Goal: Complete application form

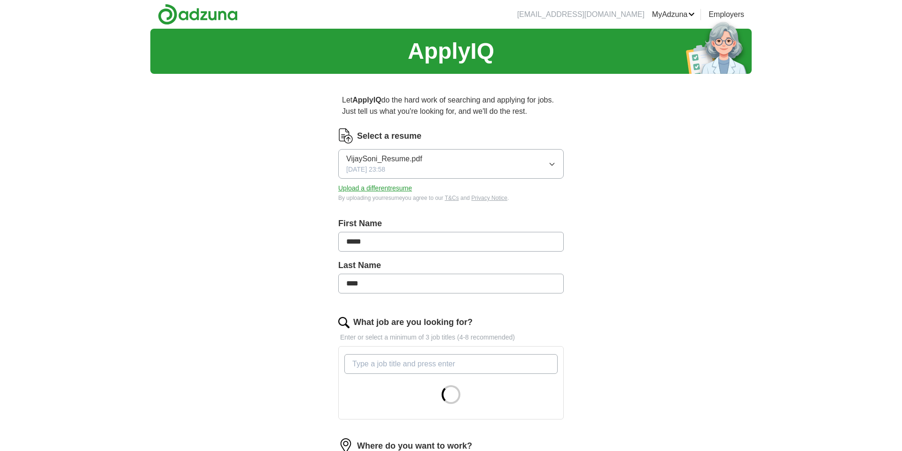
click at [396, 191] on button "Upload a different resume" at bounding box center [375, 188] width 74 height 10
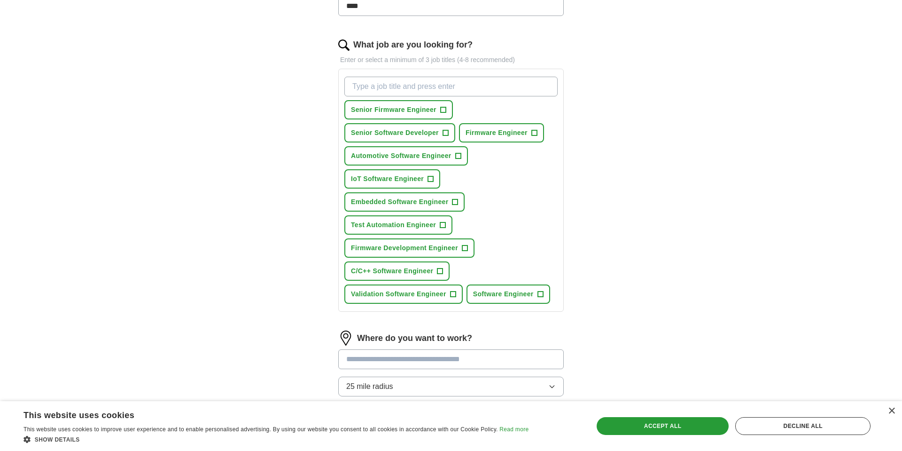
scroll to position [420, 0]
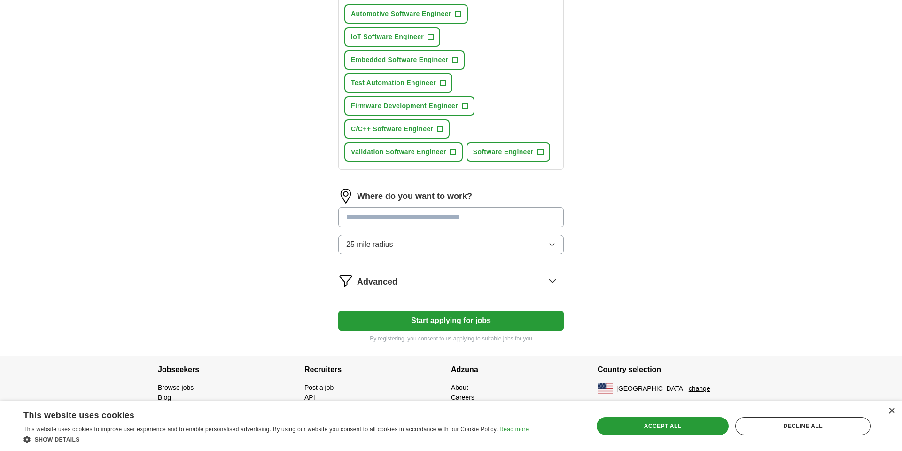
click at [434, 324] on button "Start applying for jobs" at bounding box center [451, 321] width 226 height 20
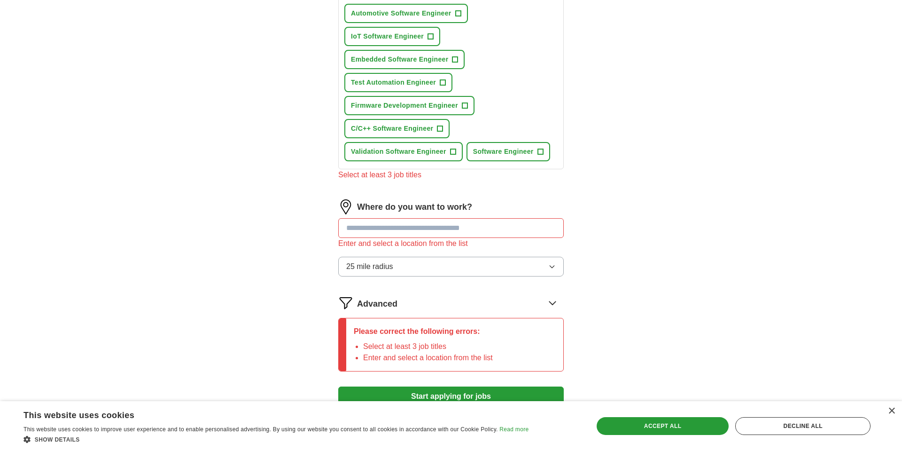
click at [427, 233] on input at bounding box center [451, 228] width 226 height 20
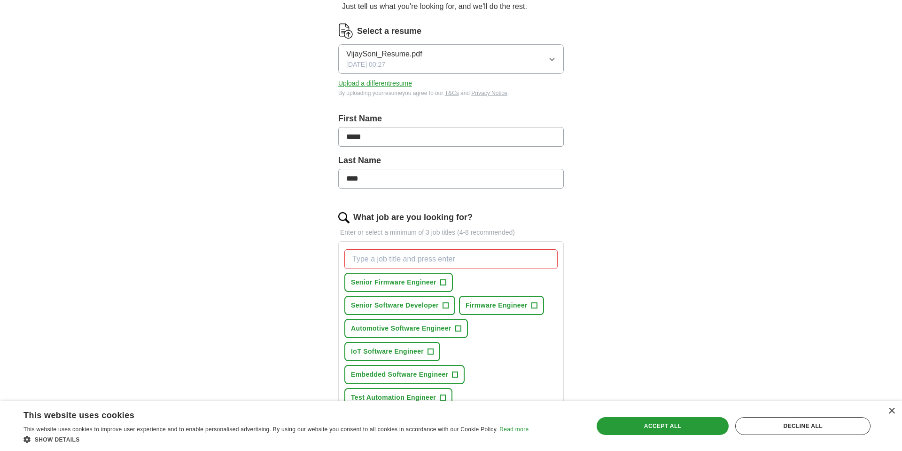
scroll to position [107, 0]
click at [414, 259] on input "What job are you looking for?" at bounding box center [451, 257] width 213 height 20
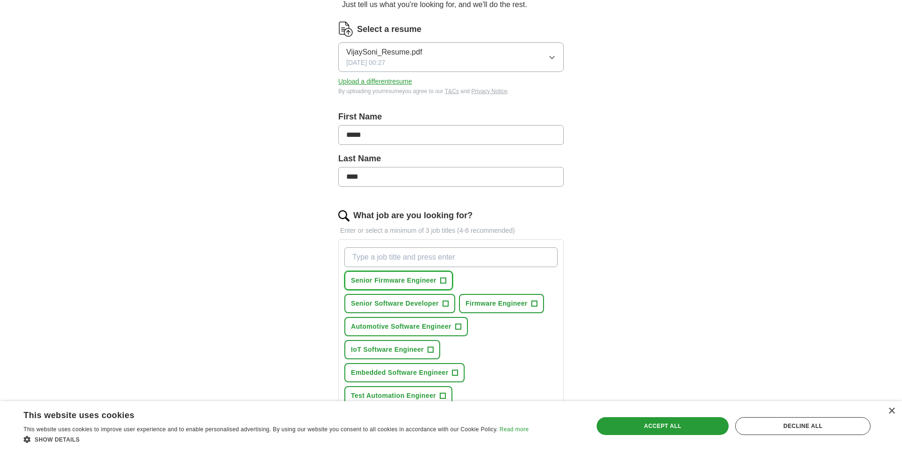
click at [443, 280] on span "+" at bounding box center [443, 281] width 6 height 8
click at [535, 302] on span "+" at bounding box center [535, 304] width 6 height 8
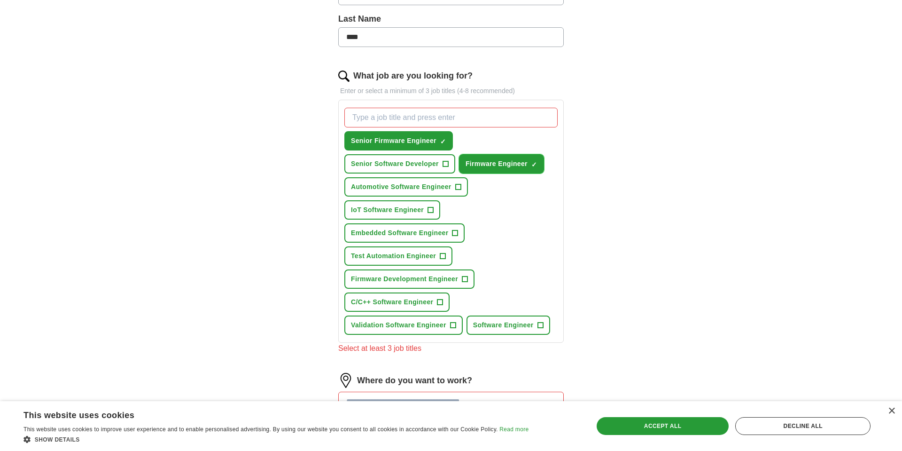
scroll to position [247, 0]
click at [463, 188] on button "Automotive Software Engineer +" at bounding box center [407, 186] width 124 height 19
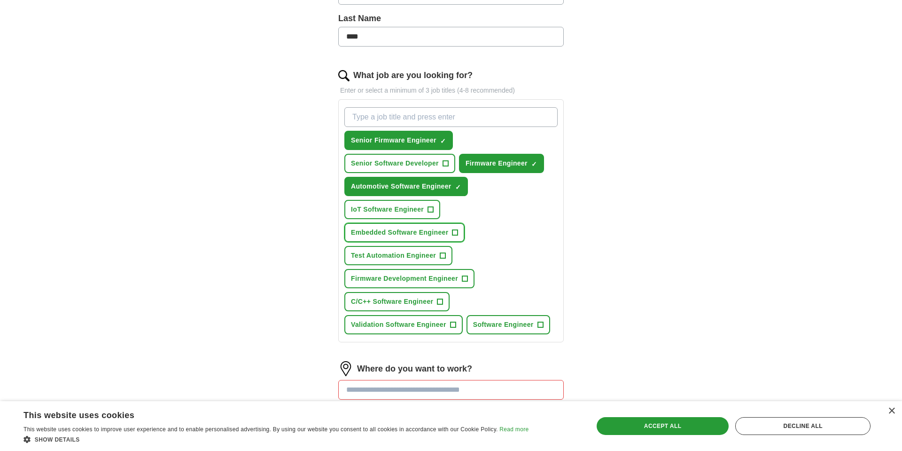
click at [448, 232] on span "Embedded Software Engineer" at bounding box center [399, 232] width 97 height 10
click at [454, 278] on span "Firmware Development Engineer" at bounding box center [404, 279] width 107 height 10
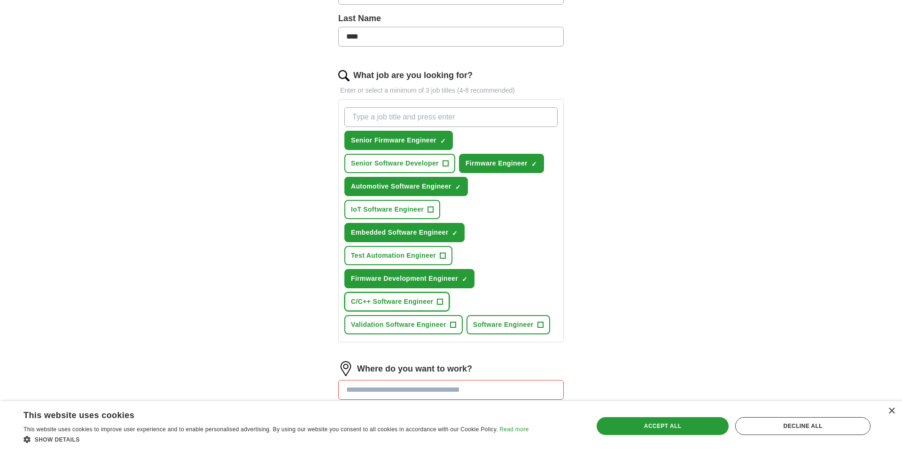
click at [432, 306] on span "C/C++ Software Engineer" at bounding box center [392, 302] width 82 height 10
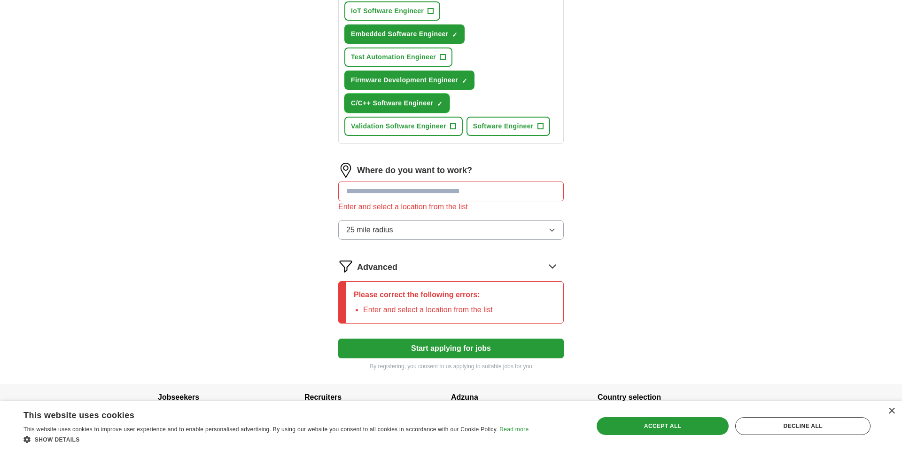
scroll to position [473, 0]
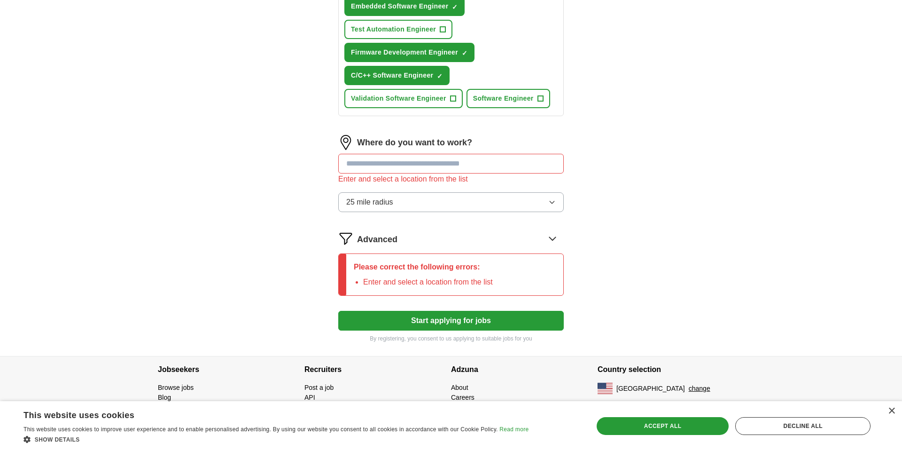
click at [431, 165] on input at bounding box center [451, 164] width 226 height 20
click at [433, 319] on button "Start applying for jobs" at bounding box center [451, 321] width 226 height 20
click at [410, 168] on input at bounding box center [451, 164] width 226 height 20
click at [372, 167] on input at bounding box center [451, 164] width 226 height 20
click at [398, 200] on button "25 mile radius" at bounding box center [451, 202] width 226 height 20
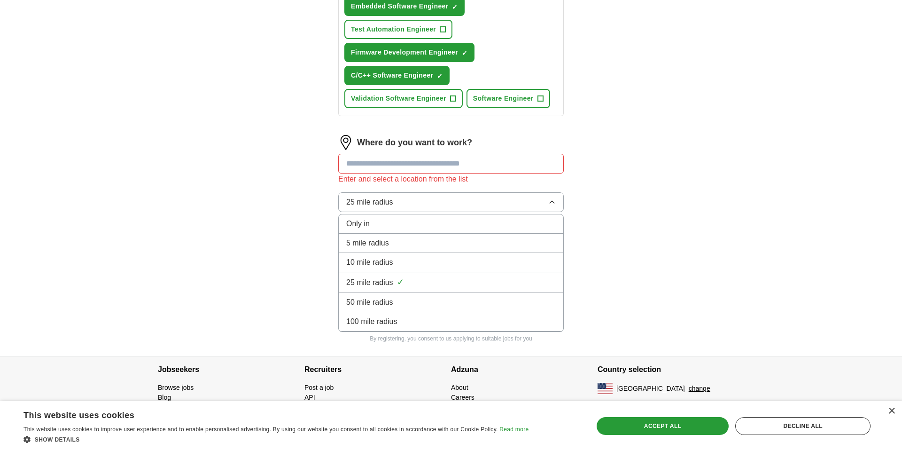
click at [400, 325] on div "100 mile radius" at bounding box center [451, 321] width 210 height 11
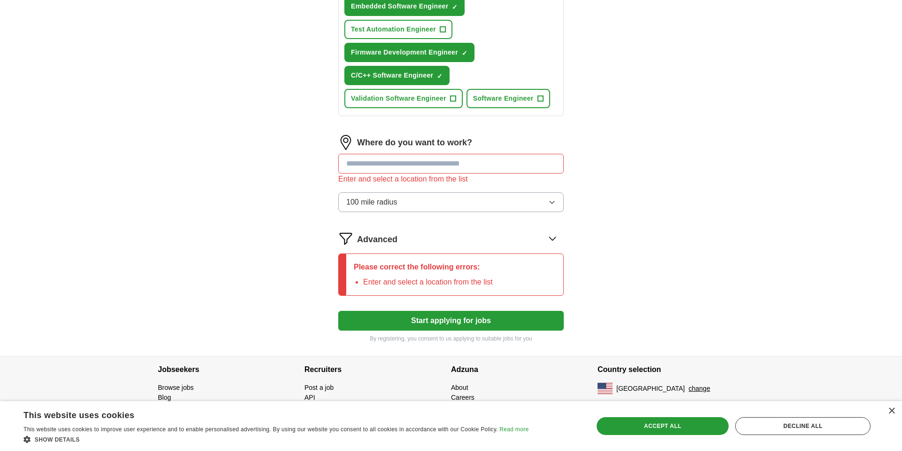
click at [397, 169] on input at bounding box center [451, 164] width 226 height 20
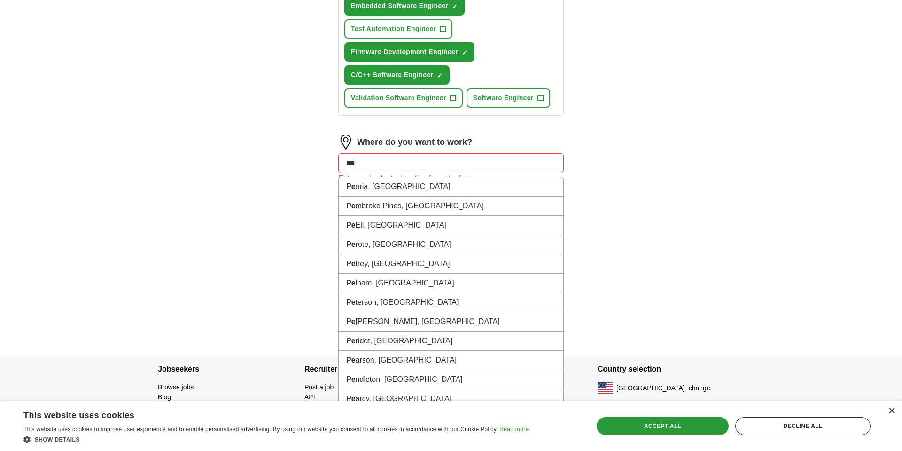
type input "****"
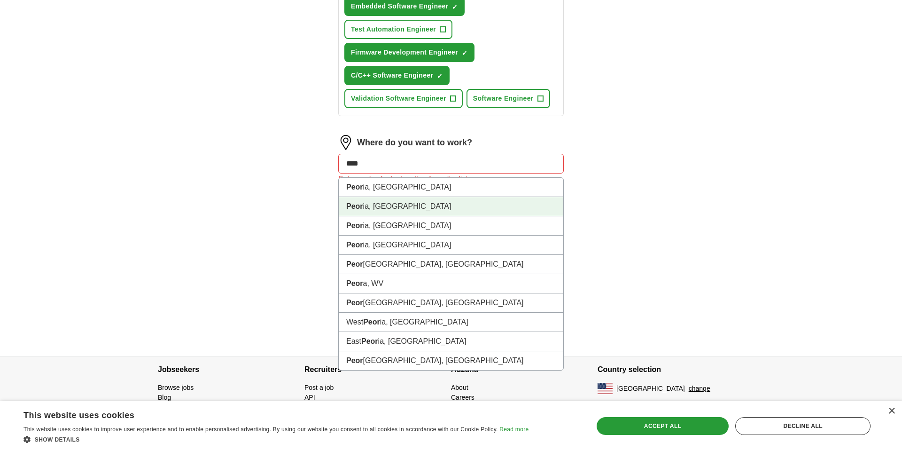
click at [383, 205] on li "Peor ia, [GEOGRAPHIC_DATA]" at bounding box center [451, 206] width 225 height 19
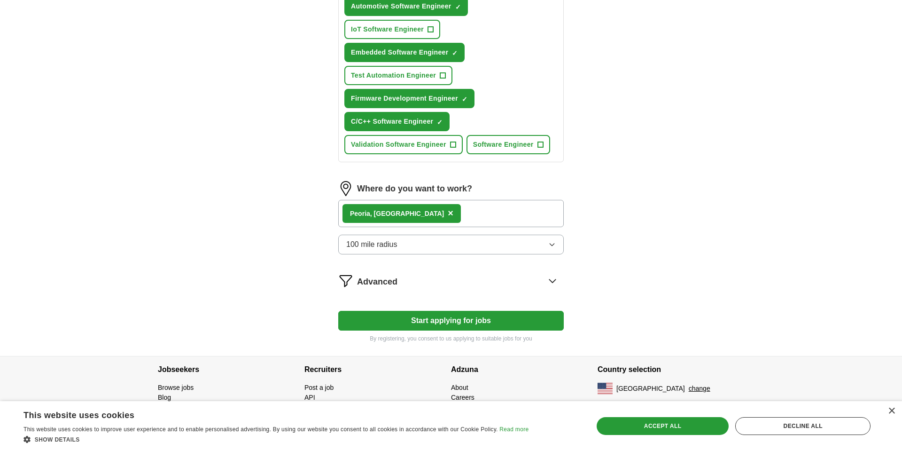
scroll to position [427, 0]
click at [453, 318] on button "Start applying for jobs" at bounding box center [451, 321] width 226 height 20
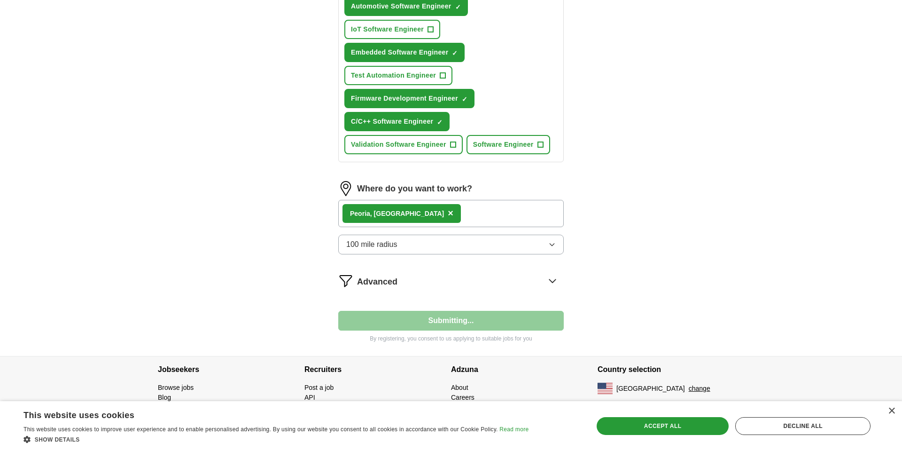
select select "**"
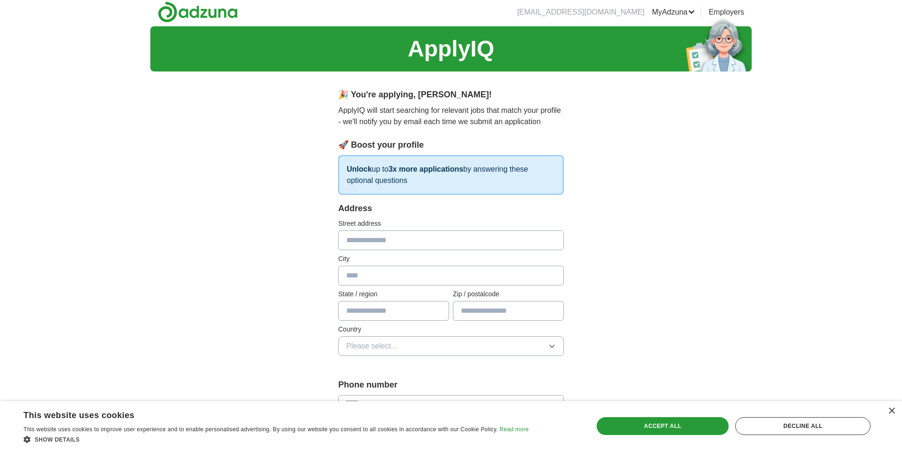
scroll to position [4, 0]
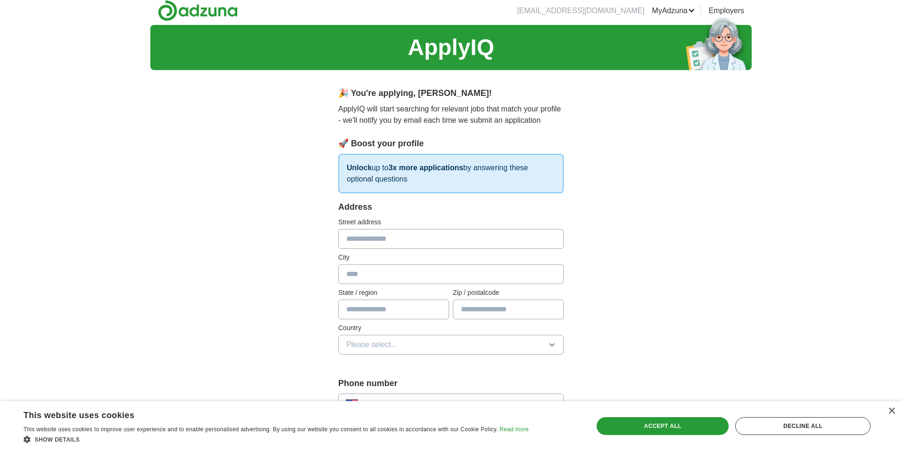
click at [384, 237] on input "text" at bounding box center [451, 239] width 226 height 20
type input "**********"
type input "*********"
type input "**"
type input "*****"
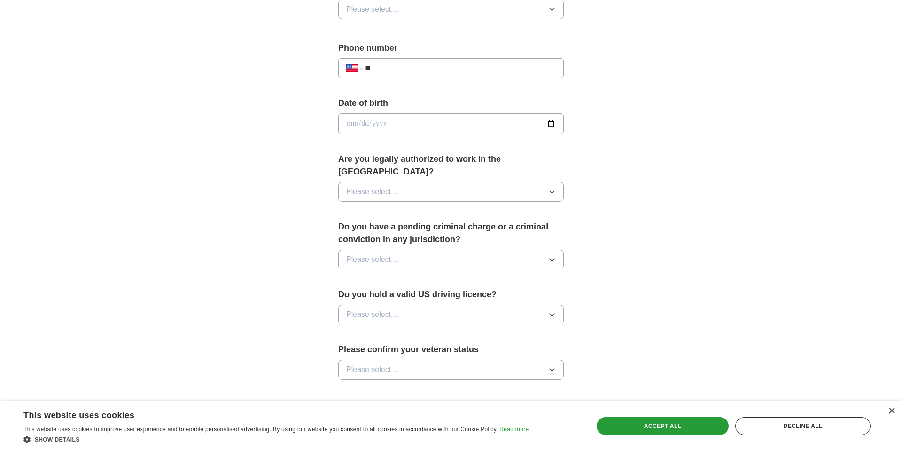
scroll to position [339, 0]
click at [408, 65] on input "**" at bounding box center [460, 67] width 191 height 11
type input "**********"
click at [363, 122] on input "date" at bounding box center [451, 123] width 226 height 21
click at [389, 126] on input "date" at bounding box center [451, 123] width 226 height 21
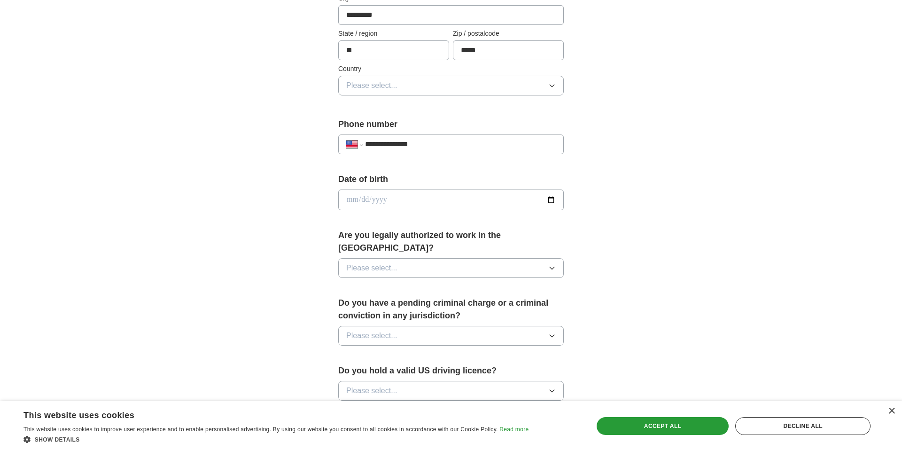
scroll to position [265, 0]
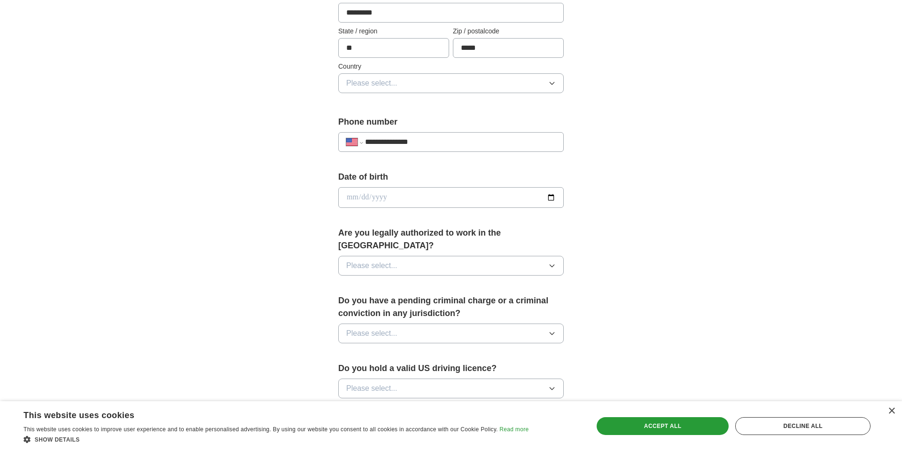
click at [481, 196] on input "date" at bounding box center [451, 197] width 226 height 21
click at [353, 198] on input "date" at bounding box center [451, 197] width 226 height 21
type input "**********"
click at [395, 256] on button "Please select..." at bounding box center [451, 266] width 226 height 20
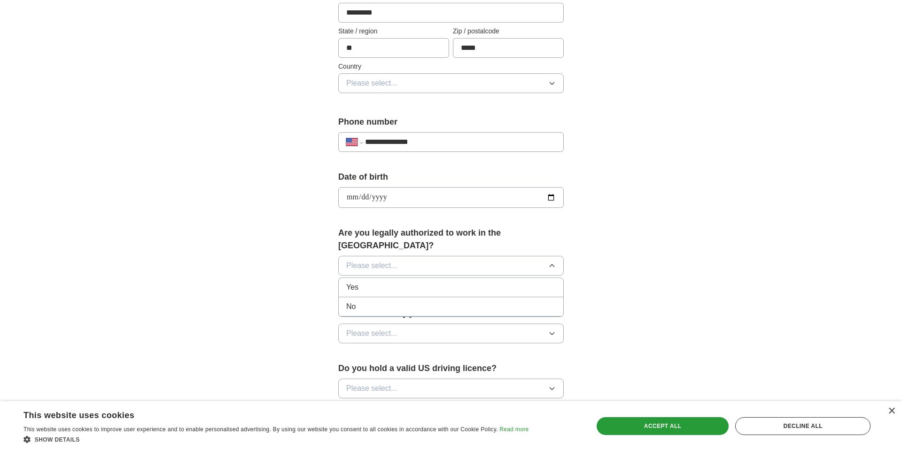
click at [374, 282] on div "Yes" at bounding box center [451, 287] width 210 height 11
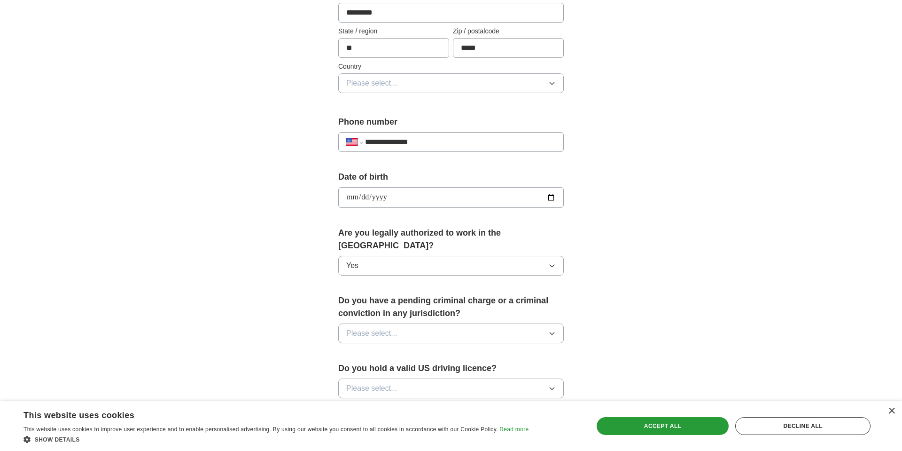
click at [419, 323] on button "Please select..." at bounding box center [451, 333] width 226 height 20
click at [378, 369] on div "No" at bounding box center [451, 374] width 210 height 11
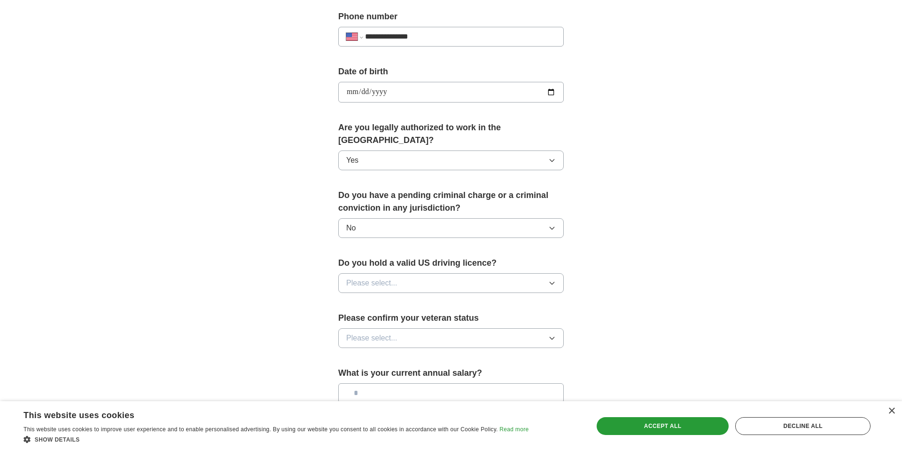
scroll to position [371, 0]
click at [422, 275] on button "Please select..." at bounding box center [451, 283] width 226 height 20
click at [395, 300] on li "Yes" at bounding box center [451, 304] width 225 height 19
click at [395, 332] on span "Please select..." at bounding box center [371, 337] width 51 height 11
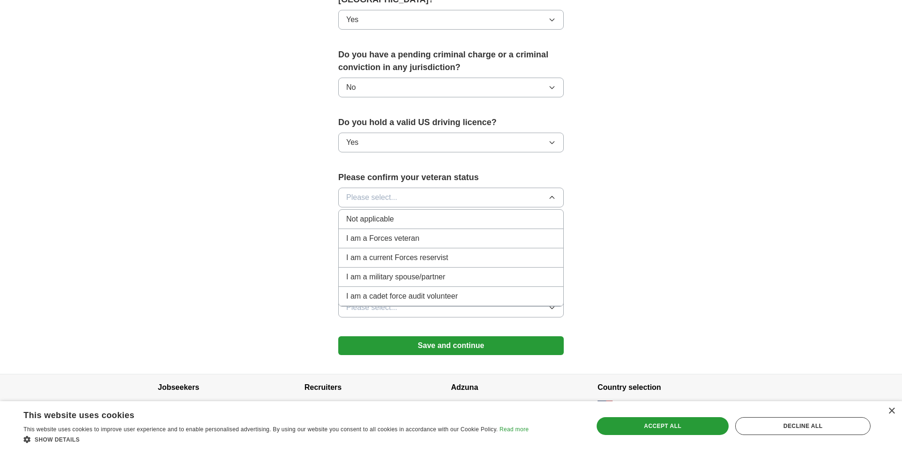
scroll to position [512, 0]
click at [385, 212] on span "Not applicable" at bounding box center [369, 217] width 47 height 11
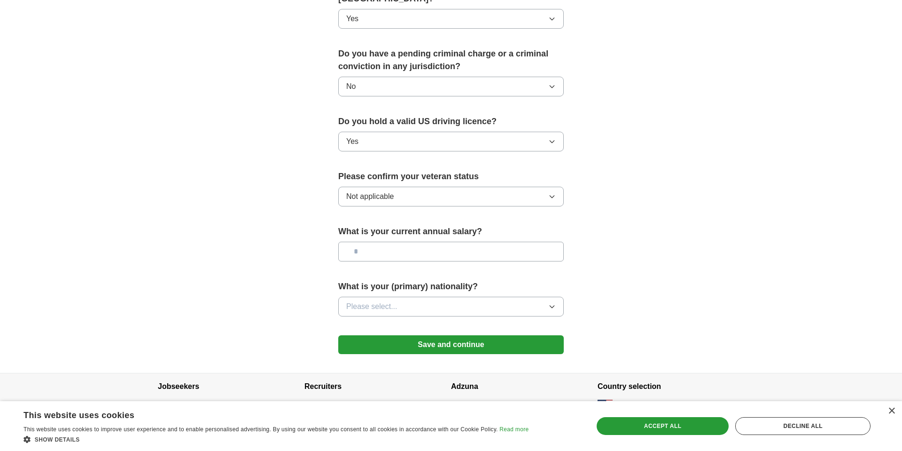
click at [414, 244] on input "text" at bounding box center [451, 252] width 226 height 20
click at [440, 299] on button "Please select..." at bounding box center [451, 307] width 226 height 20
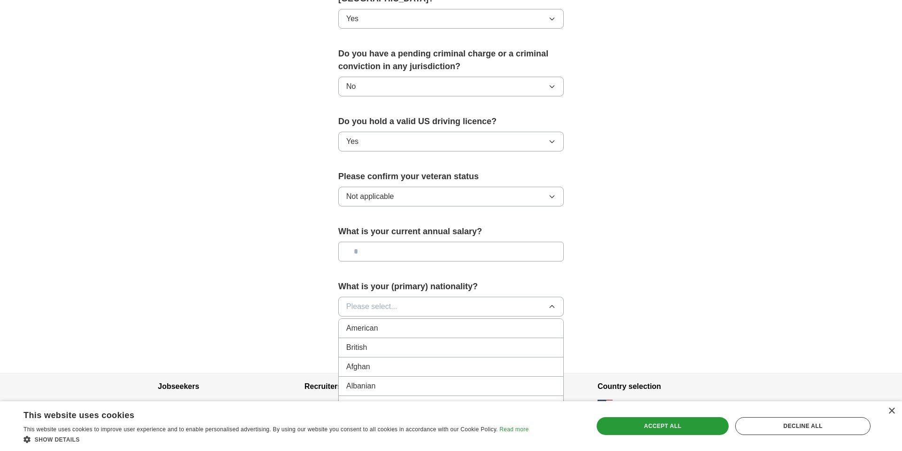
click at [398, 297] on button "Please select..." at bounding box center [451, 307] width 226 height 20
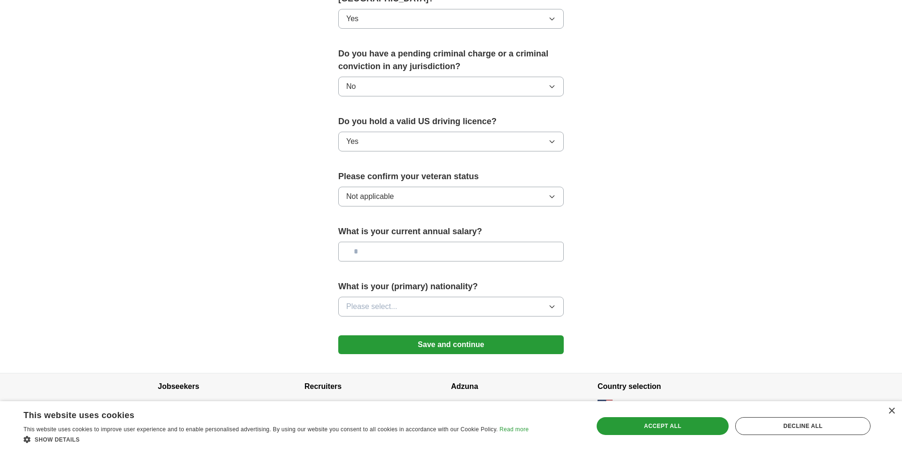
click at [398, 297] on button "Please select..." at bounding box center [451, 307] width 226 height 20
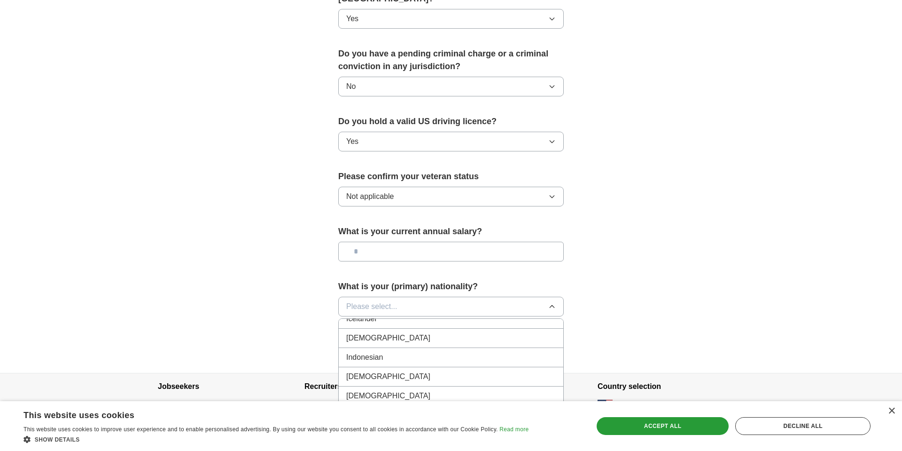
scroll to position [1531, 0]
click at [381, 333] on div "[DEMOGRAPHIC_DATA]" at bounding box center [451, 338] width 210 height 11
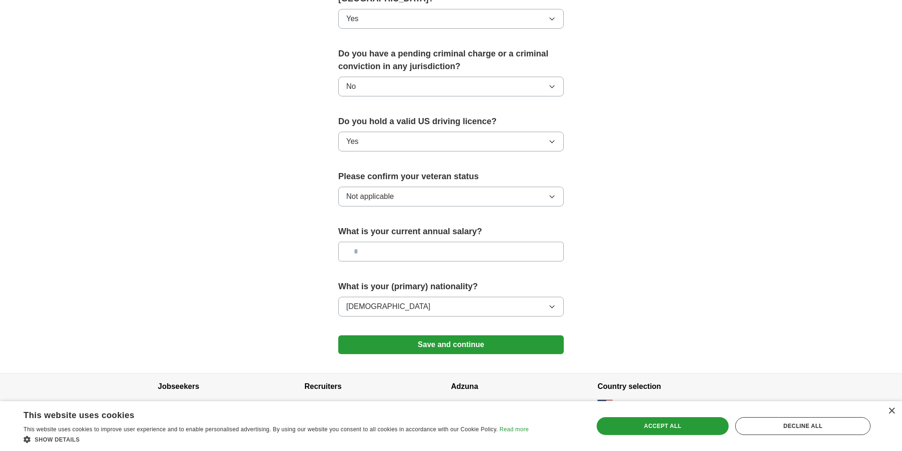
click at [459, 337] on button "Save and continue" at bounding box center [451, 344] width 226 height 19
